Goal: Submit feedback/report problem: Submit feedback/report problem

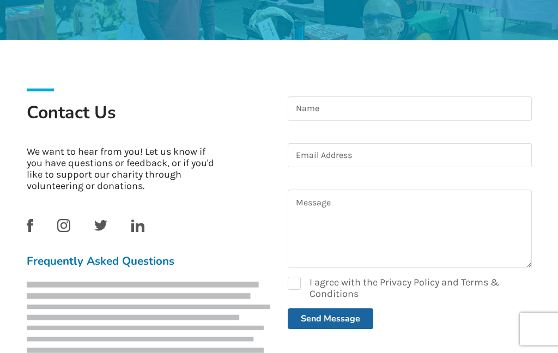
scroll to position [179, 0]
click at [331, 111] on input at bounding box center [410, 108] width 244 height 25
type input "[PERSON_NAME]"
click at [289, 155] on input at bounding box center [410, 155] width 244 height 25
type input "[EMAIL_ADDRESS][DOMAIN_NAME]"
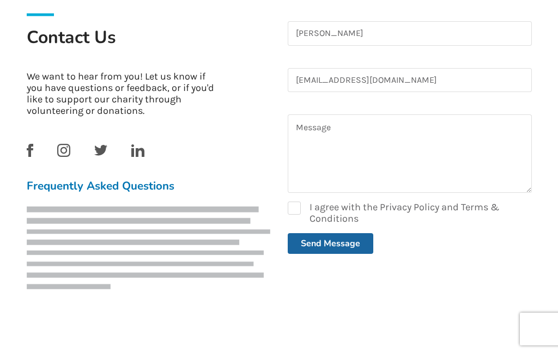
scroll to position [254, 0]
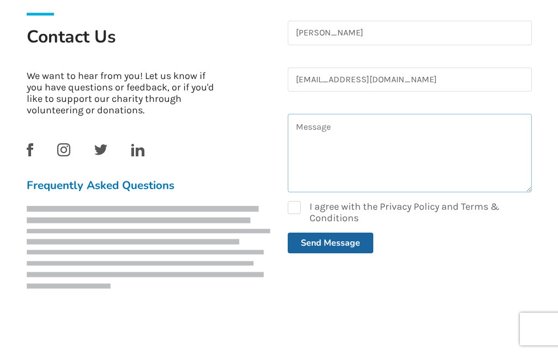
click at [306, 147] on textarea at bounding box center [410, 153] width 244 height 78
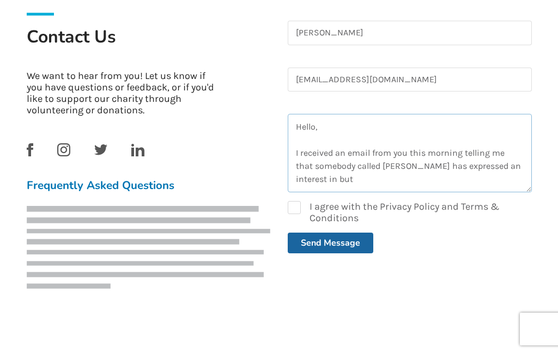
click at [319, 179] on textarea "Hello, I received an email from you this morning telling me that somebody calle…" at bounding box center [410, 153] width 244 height 78
click at [337, 175] on textarea "Hello, I received an email from you this morning telling me that somebody calle…" at bounding box center [410, 153] width 244 height 78
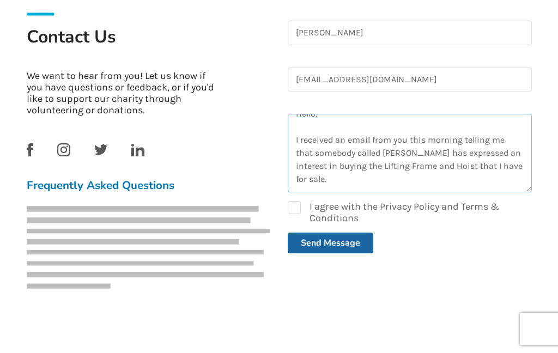
scroll to position [33, 0]
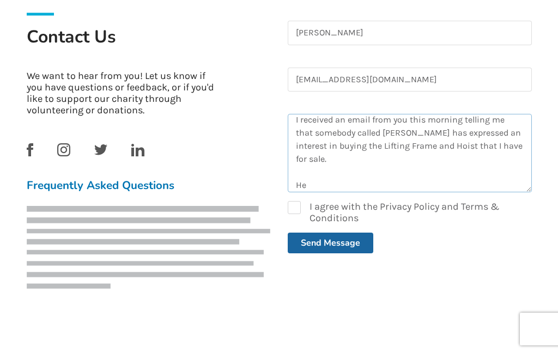
click at [316, 184] on textarea "Hello, I received an email from you this morning telling me that somebody calle…" at bounding box center [410, 153] width 244 height 78
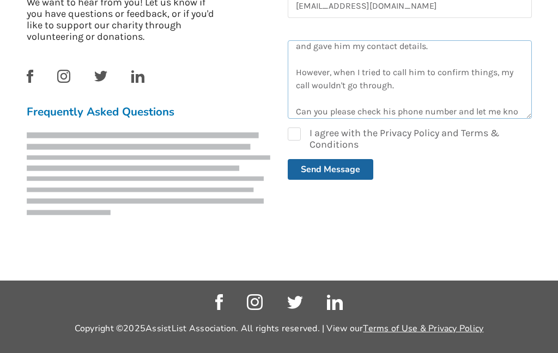
scroll to position [125, 0]
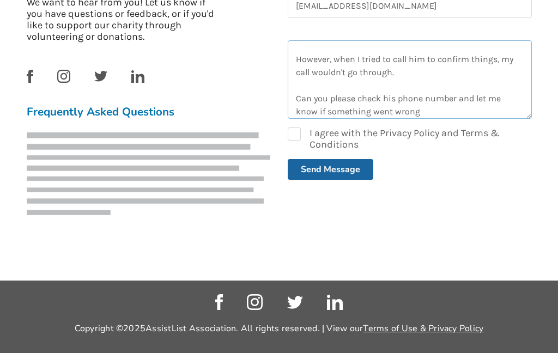
type textarea "Hello, I received an email from you this morning telling me that somebody calle…"
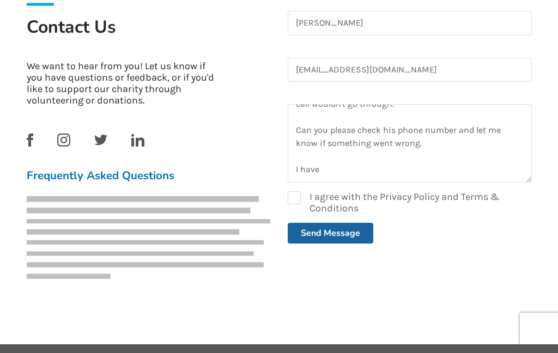
scroll to position [266, 0]
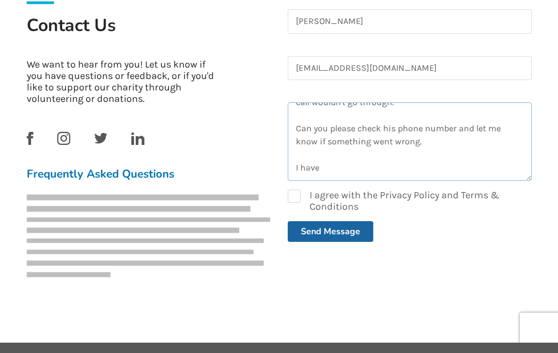
click at [339, 105] on textarea "Hello, I received an email from you this morning telling me that somebody calle…" at bounding box center [410, 141] width 244 height 78
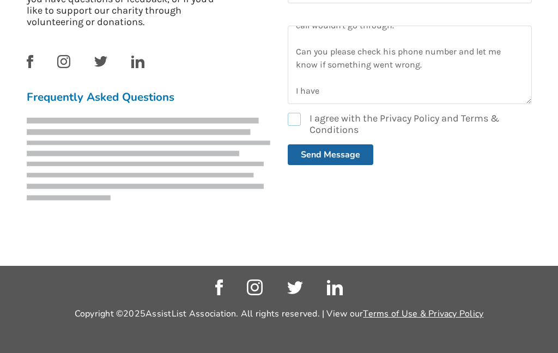
click at [289, 113] on label "I agree with the Privacy Policy and Terms & Conditions" at bounding box center [410, 124] width 244 height 23
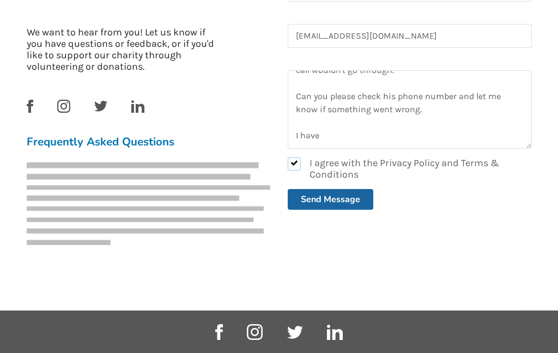
click at [288, 157] on label "I agree with the Privacy Policy and Terms & Conditions" at bounding box center [410, 168] width 244 height 23
click at [288, 163] on label "I agree with the Privacy Policy and Terms & Conditions" at bounding box center [410, 168] width 244 height 23
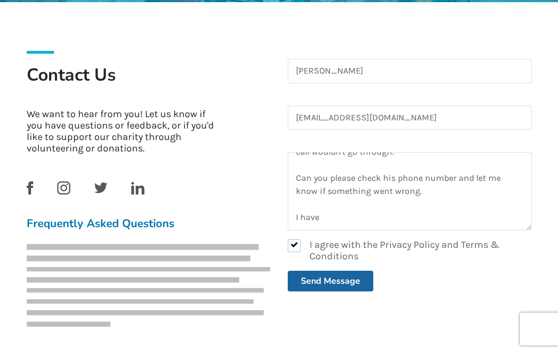
scroll to position [215, 0]
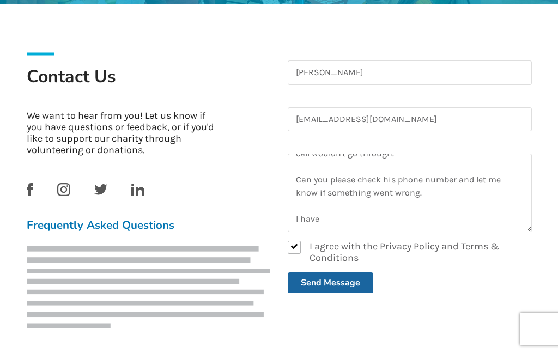
click at [310, 283] on button "Send Message" at bounding box center [331, 282] width 86 height 21
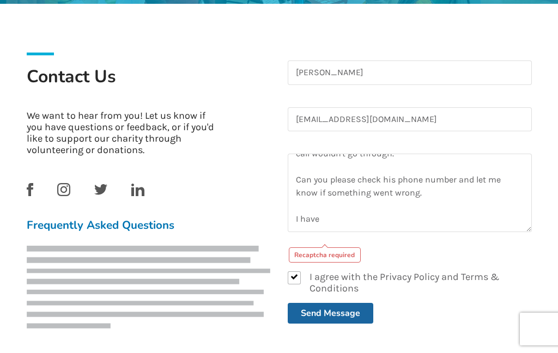
click at [303, 257] on div "Recaptcha required" at bounding box center [325, 254] width 72 height 15
click at [313, 316] on button "Send Message" at bounding box center [331, 313] width 86 height 21
click at [315, 319] on button "Send Message" at bounding box center [331, 313] width 86 height 21
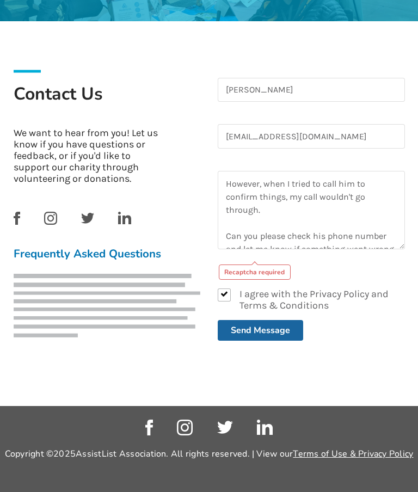
scroll to position [199, 0]
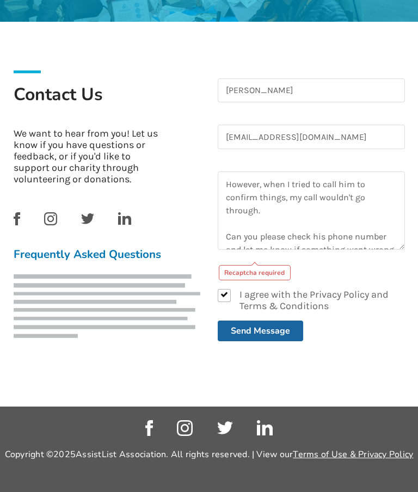
click at [242, 336] on button "Send Message" at bounding box center [261, 331] width 86 height 21
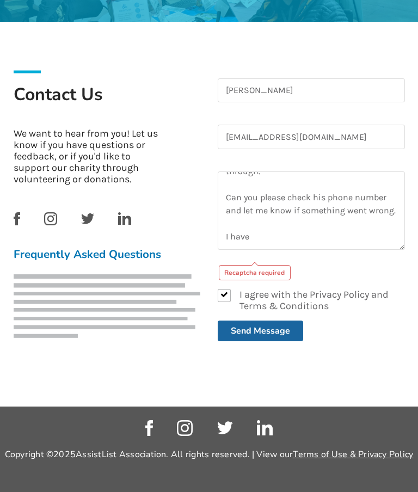
click at [241, 272] on div "Recaptcha required" at bounding box center [255, 272] width 72 height 15
click at [235, 273] on div "Recaptcha required" at bounding box center [255, 272] width 72 height 15
click at [236, 273] on div "Recaptcha required" at bounding box center [255, 272] width 72 height 15
click at [238, 277] on div "Recaptcha required" at bounding box center [255, 272] width 72 height 15
click at [225, 278] on div "Recaptcha required" at bounding box center [255, 272] width 72 height 15
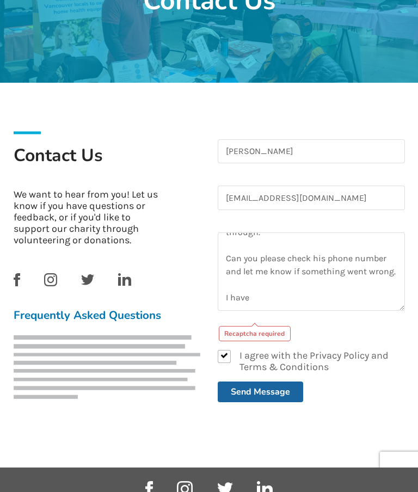
scroll to position [138, 0]
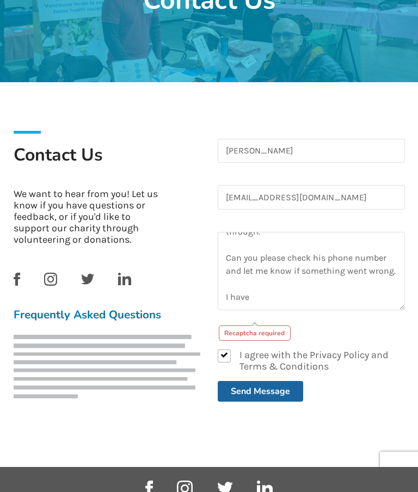
click at [246, 352] on button "Send Message" at bounding box center [261, 391] width 86 height 21
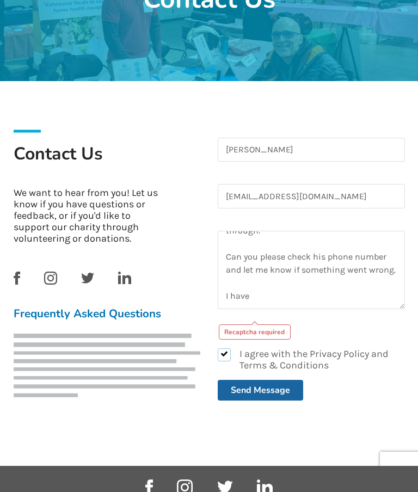
click at [219, 350] on label "I agree with the Privacy Policy and Terms & Conditions" at bounding box center [311, 360] width 187 height 23
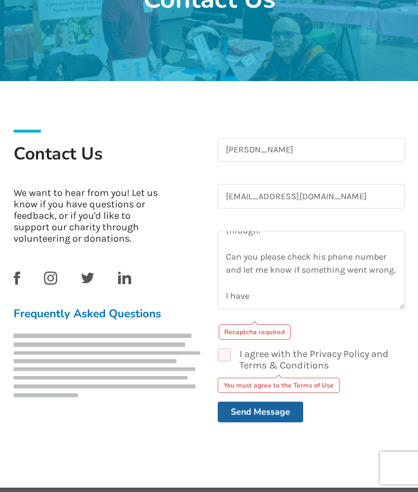
click at [245, 333] on div "Recaptcha required" at bounding box center [255, 332] width 72 height 15
click at [248, 336] on div "Recaptcha required" at bounding box center [255, 332] width 72 height 15
click at [244, 330] on div "Recaptcha required" at bounding box center [255, 332] width 72 height 15
click at [245, 335] on div "Recaptcha required" at bounding box center [255, 332] width 72 height 15
click at [222, 352] on label "I agree with the Privacy Policy and Terms & Conditions" at bounding box center [311, 360] width 187 height 23
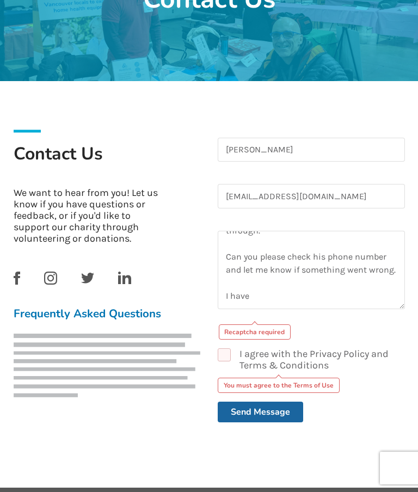
checkbox input "true"
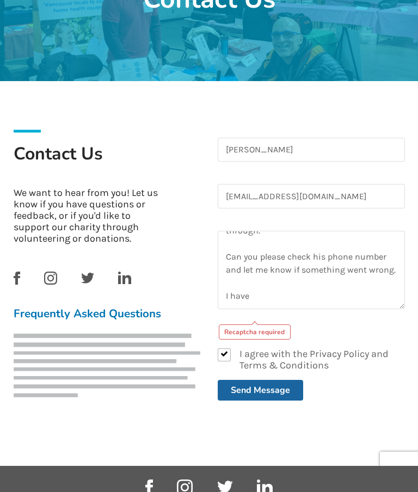
click at [231, 352] on button "Send Message" at bounding box center [261, 390] width 86 height 21
click at [248, 352] on button "Send Message" at bounding box center [261, 390] width 86 height 21
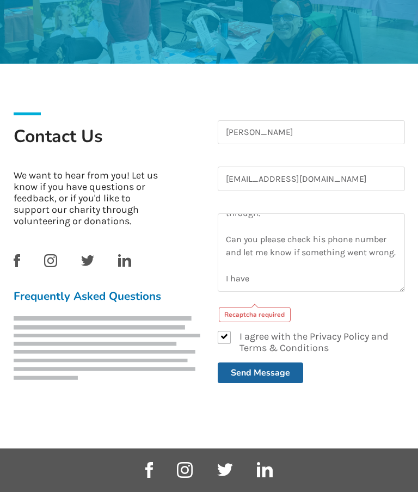
scroll to position [155, 0]
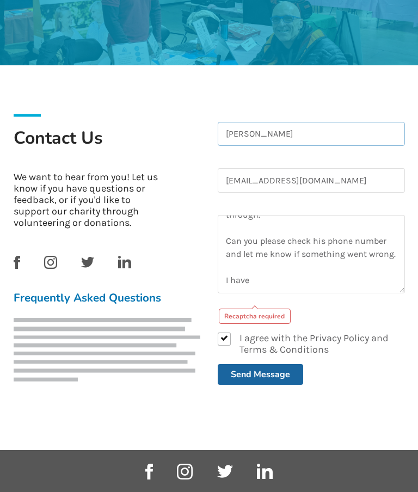
click at [301, 131] on input "Michael Mant" at bounding box center [311, 134] width 187 height 25
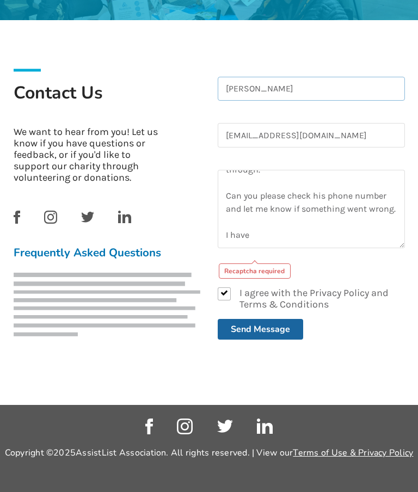
scroll to position [253, 0]
click at [228, 123] on input "themants@telus.net" at bounding box center [311, 135] width 187 height 25
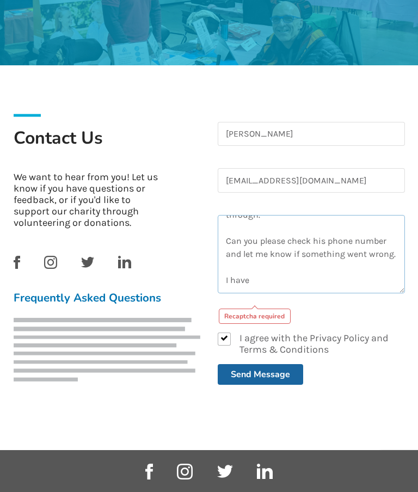
click at [220, 215] on textarea "Hello, I received an email from you this morning telling me that somebody calle…" at bounding box center [311, 254] width 187 height 78
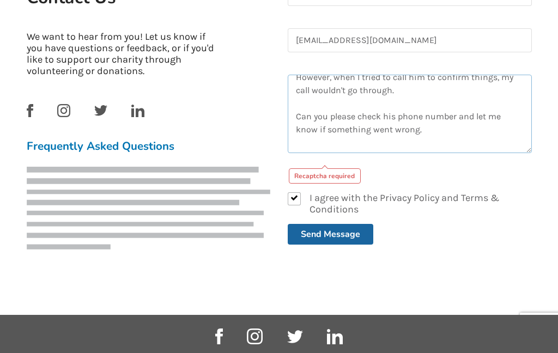
scroll to position [291, 0]
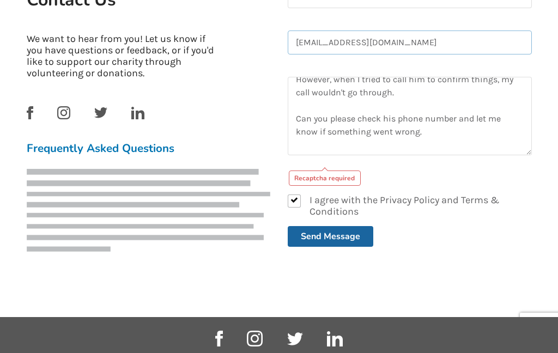
click at [383, 47] on input "themants@telus.net" at bounding box center [410, 43] width 244 height 25
type input "themants@telus.net"
click at [294, 77] on textarea "Hello, I received an email from you this morning telling me that somebody calle…" at bounding box center [410, 116] width 244 height 78
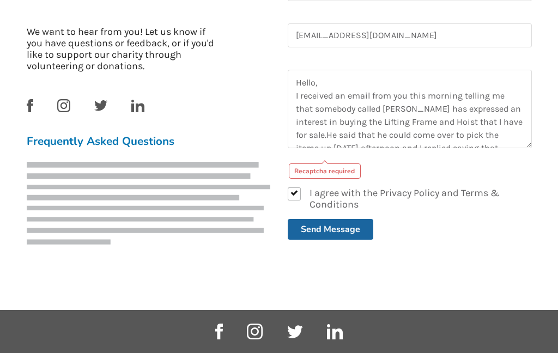
scroll to position [298, 0]
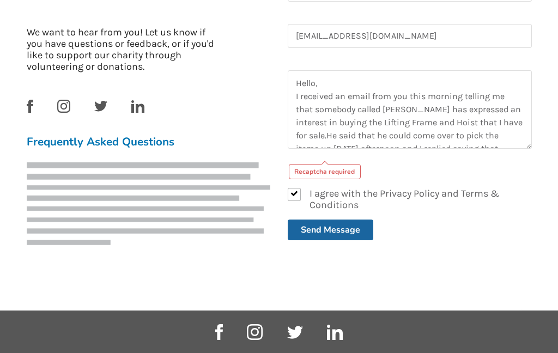
click at [289, 169] on div "Recaptcha required" at bounding box center [325, 171] width 72 height 15
click at [306, 175] on div "Recaptcha required" at bounding box center [325, 171] width 72 height 15
click at [305, 229] on button "Send Message" at bounding box center [331, 229] width 86 height 21
click at [319, 233] on button "Send Message" at bounding box center [331, 229] width 86 height 21
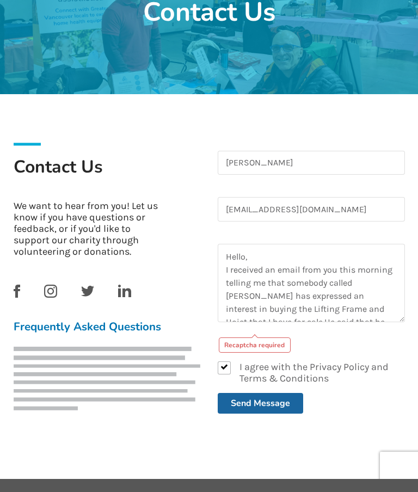
scroll to position [127, 0]
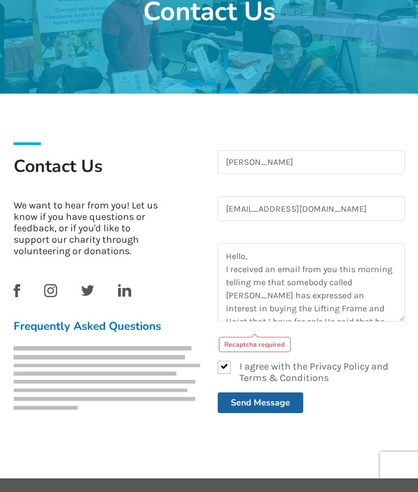
click at [253, 352] on button "Send Message" at bounding box center [261, 403] width 86 height 21
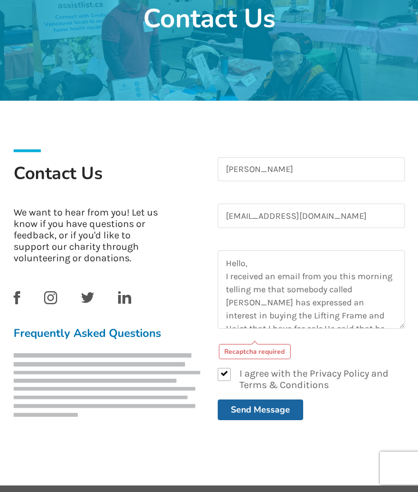
scroll to position [118, 0]
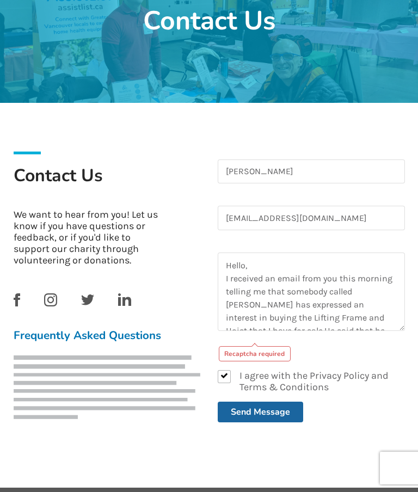
click at [248, 352] on button "Send Message" at bounding box center [261, 412] width 86 height 21
click at [241, 352] on button "Send Message" at bounding box center [261, 412] width 86 height 21
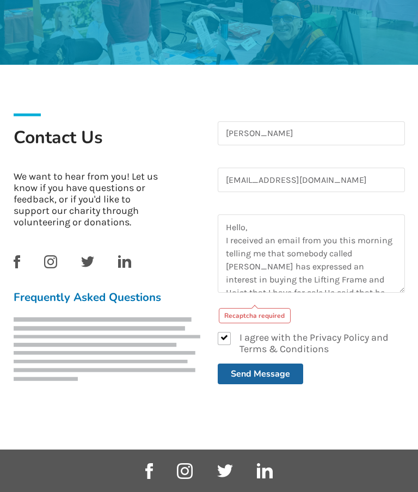
scroll to position [155, 0]
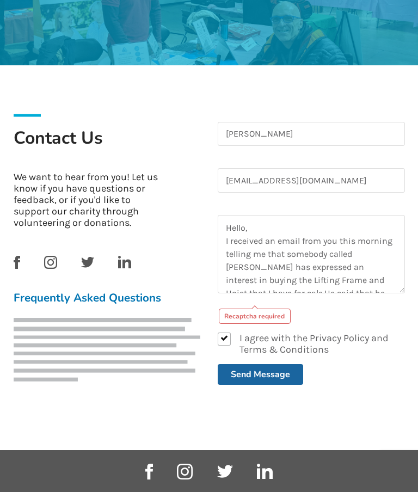
click at [256, 352] on button "Send Message" at bounding box center [261, 374] width 86 height 21
click at [258, 352] on button "Send Message" at bounding box center [261, 374] width 86 height 21
click at [266, 352] on button "Send Message" at bounding box center [261, 374] width 86 height 21
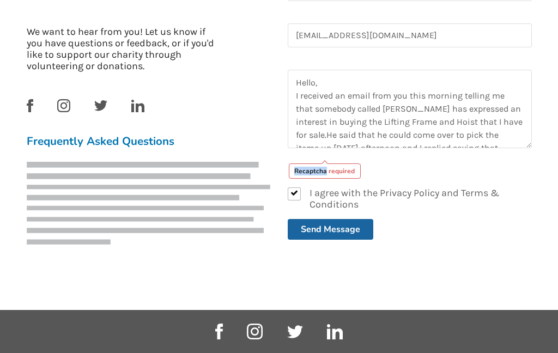
scroll to position [298, 0]
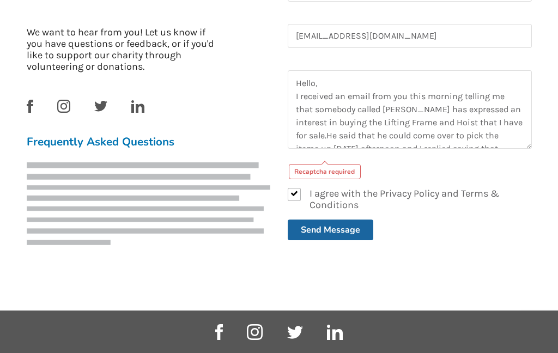
click at [315, 178] on div "Recaptcha required" at bounding box center [325, 171] width 72 height 15
click at [316, 174] on div "Recaptcha required" at bounding box center [325, 171] width 72 height 15
click at [313, 231] on button "Send Message" at bounding box center [331, 229] width 86 height 21
click at [318, 232] on button "Send Message" at bounding box center [331, 229] width 86 height 21
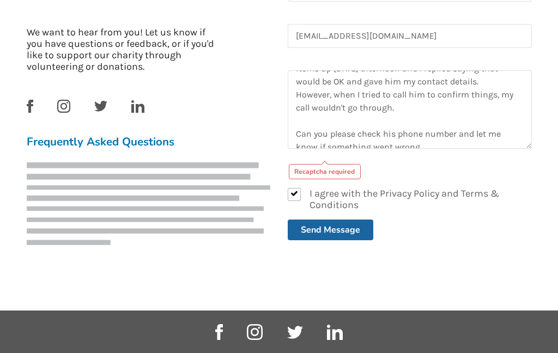
scroll to position [118, 0]
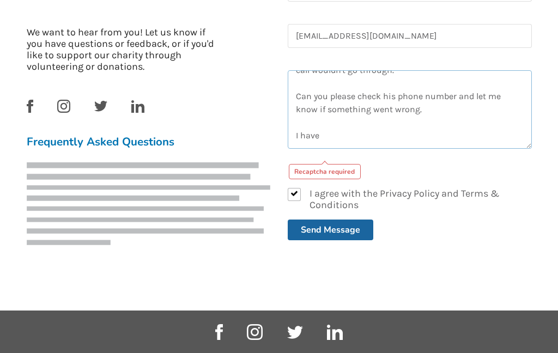
click at [329, 134] on textarea "Hello, I received an email from you this morning telling me that somebody calle…" at bounding box center [410, 109] width 244 height 78
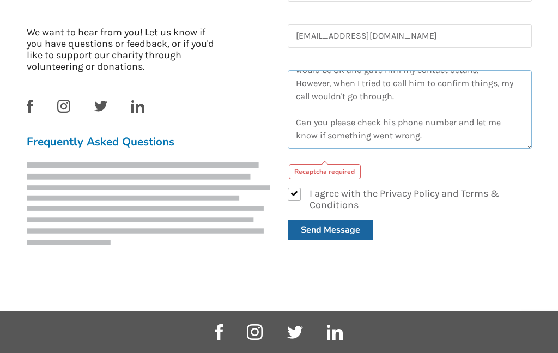
type textarea "Hello, I received an email from you this morning telling me that somebody calle…"
click at [318, 169] on div "Recaptcha required" at bounding box center [325, 171] width 72 height 15
click at [309, 175] on div "Recaptcha required" at bounding box center [325, 171] width 72 height 15
click at [306, 171] on div "Recaptcha required" at bounding box center [325, 171] width 72 height 15
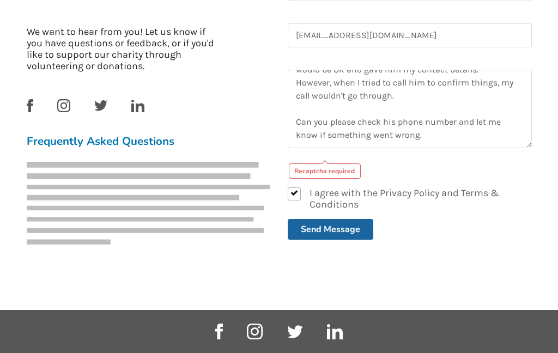
scroll to position [298, 0]
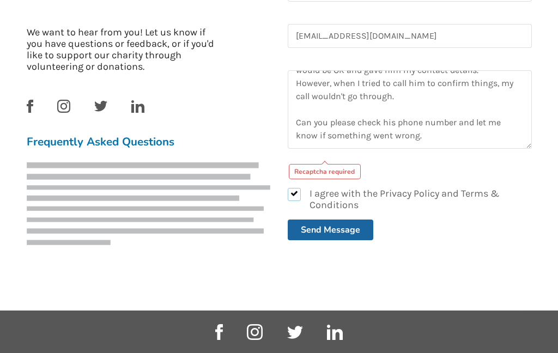
click at [289, 204] on label "I agree with the Privacy Policy and Terms & Conditions" at bounding box center [410, 199] width 244 height 23
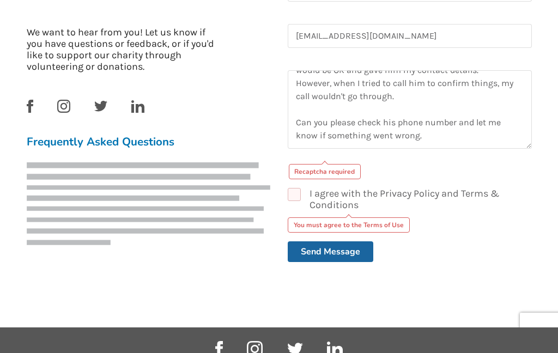
click at [305, 169] on div "Recaptcha required" at bounding box center [325, 171] width 72 height 15
click at [318, 173] on div "Recaptcha required" at bounding box center [325, 171] width 72 height 15
click at [314, 172] on div "Recaptcha required" at bounding box center [325, 171] width 72 height 15
click at [288, 188] on label "I agree with the Privacy Policy and Terms & Conditions" at bounding box center [410, 199] width 244 height 23
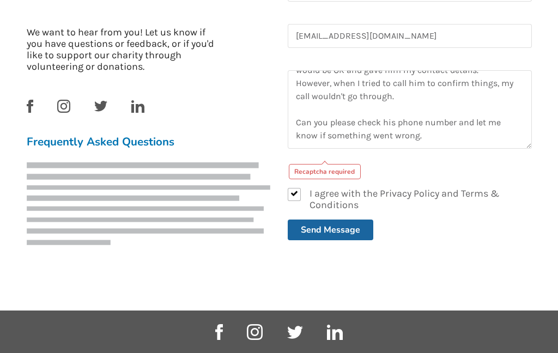
click at [311, 236] on button "Send Message" at bounding box center [331, 229] width 86 height 21
click at [307, 230] on button "Send Message" at bounding box center [331, 229] width 86 height 21
click at [313, 228] on button "Send Message" at bounding box center [331, 229] width 86 height 21
click at [315, 227] on button "Send Message" at bounding box center [331, 229] width 86 height 21
click at [315, 230] on button "Send Message" at bounding box center [331, 229] width 86 height 21
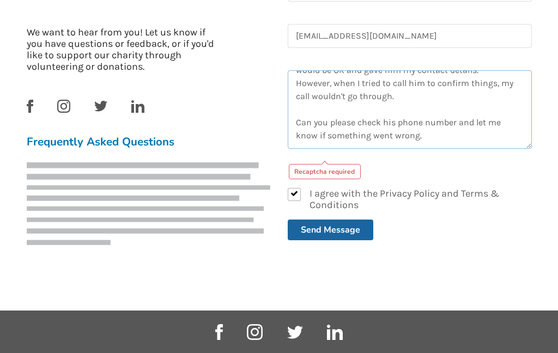
click at [300, 142] on textarea "Hello, I received an email from you this morning telling me that somebody calle…" at bounding box center [410, 109] width 244 height 78
click at [308, 168] on div "Recaptcha required" at bounding box center [325, 171] width 72 height 15
click at [312, 175] on div "Recaptcha required" at bounding box center [325, 171] width 72 height 15
click at [296, 139] on textarea "Hello, I received an email from you this morning telling me that somebody calle…" at bounding box center [410, 109] width 244 height 78
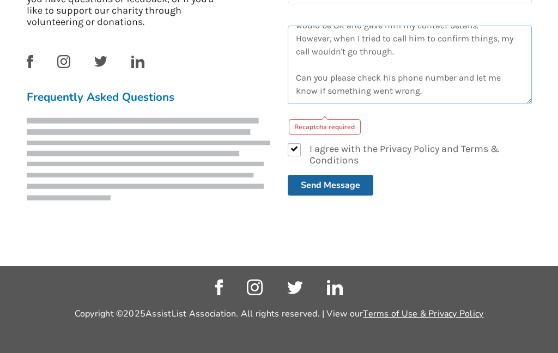
scroll to position [356, 0]
click at [314, 119] on div "Recaptcha required" at bounding box center [325, 126] width 72 height 15
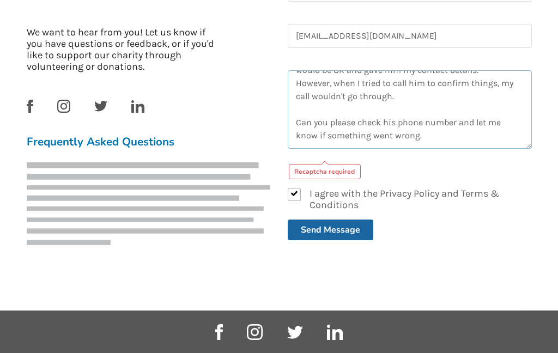
click at [298, 141] on textarea "Hello, I received an email from you this morning telling me that somebody calle…" at bounding box center [410, 109] width 244 height 78
click at [289, 188] on label "I agree with the Privacy Policy and Terms & Conditions" at bounding box center [410, 199] width 244 height 23
checkbox input "false"
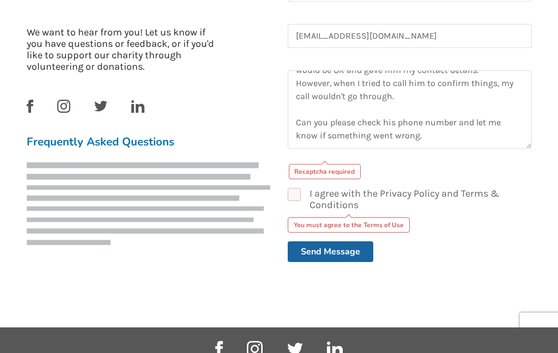
click at [304, 253] on button "Send Message" at bounding box center [331, 251] width 86 height 21
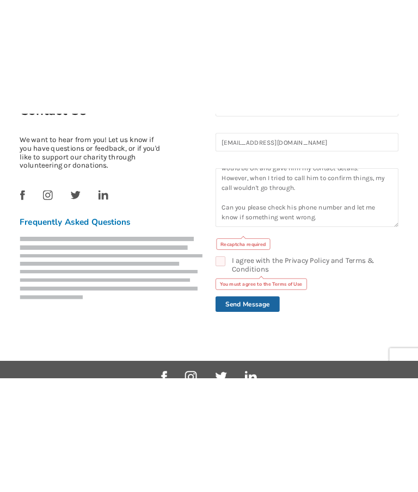
scroll to position [45, 0]
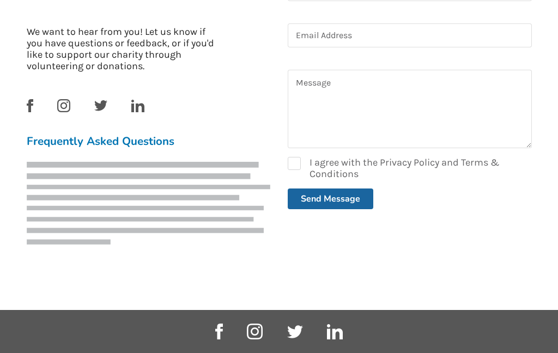
scroll to position [298, 0]
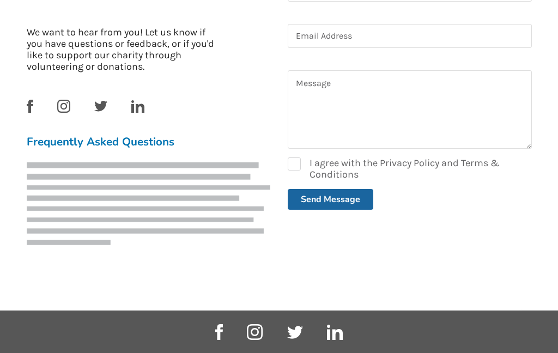
click at [317, 199] on button "Send Message" at bounding box center [331, 199] width 86 height 21
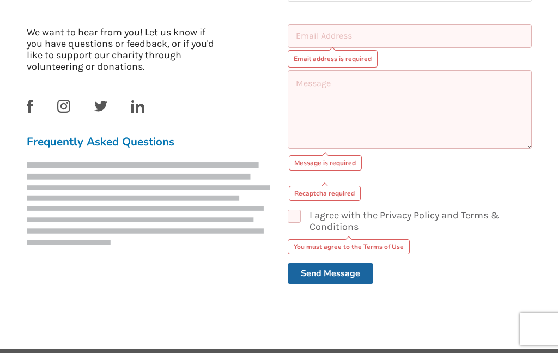
click at [316, 197] on div "Recaptcha required" at bounding box center [325, 193] width 72 height 15
click at [310, 193] on div "Recaptcha required" at bounding box center [325, 193] width 72 height 15
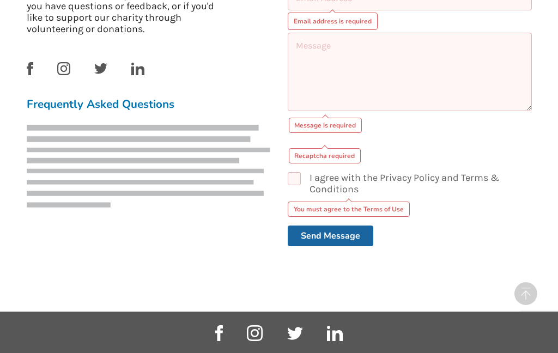
scroll to position [335, 0]
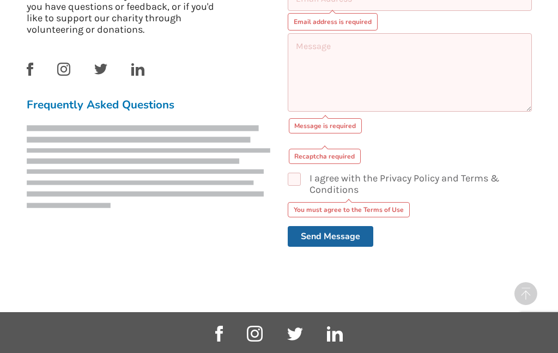
click at [310, 235] on button "Send Message" at bounding box center [331, 236] width 86 height 21
